Goal: Transaction & Acquisition: Purchase product/service

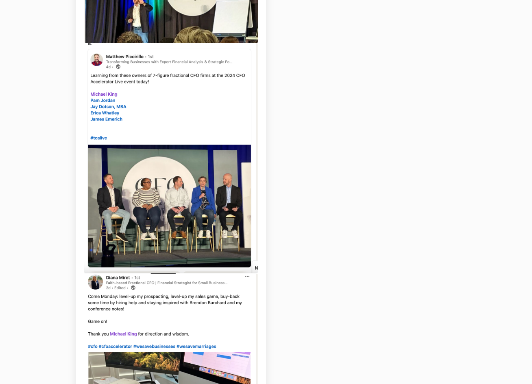
scroll to position [936, 0]
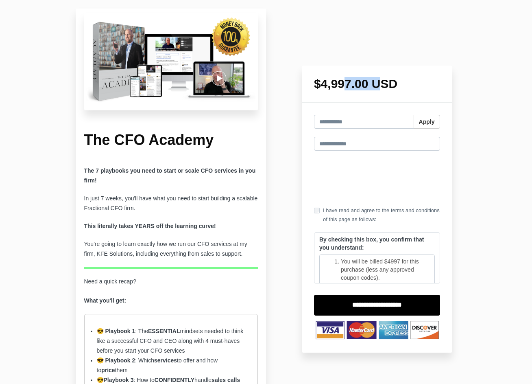
drag, startPoint x: 312, startPoint y: 86, endPoint x: 350, endPoint y: 87, distance: 38.3
click at [350, 87] on div "$4,997.00 USD" at bounding box center [377, 84] width 151 height 37
copy h1 "$4,997"
